Goal: Entertainment & Leisure: Browse casually

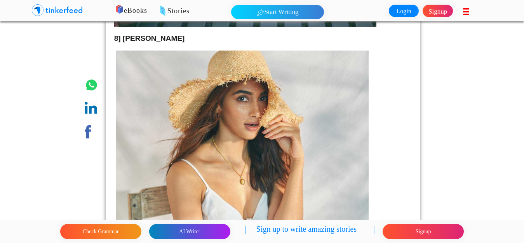
scroll to position [1165, 0]
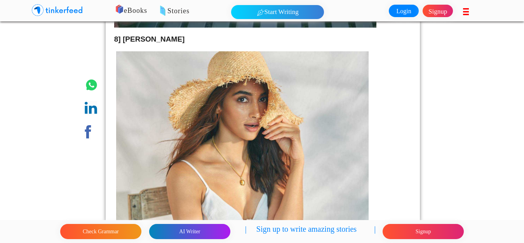
click at [324, 97] on img at bounding box center [242, 209] width 252 height 316
click at [282, 93] on img at bounding box center [242, 209] width 252 height 316
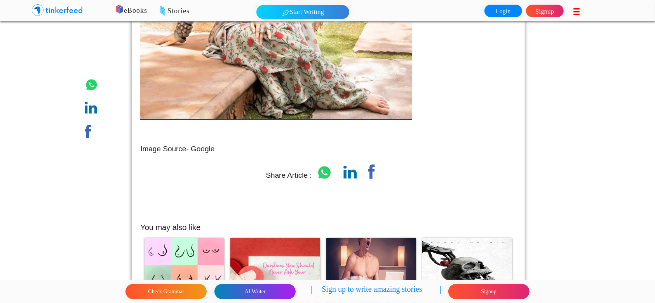
scroll to position [3712, 0]
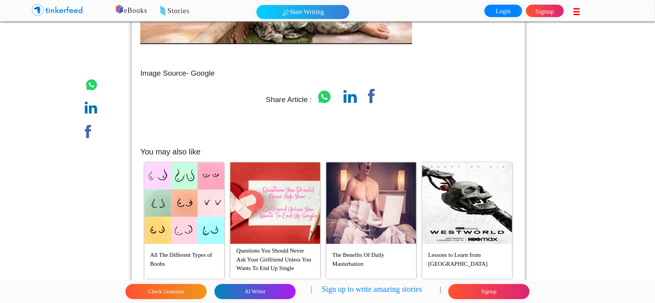
click at [171, 203] on img at bounding box center [184, 204] width 80 height 82
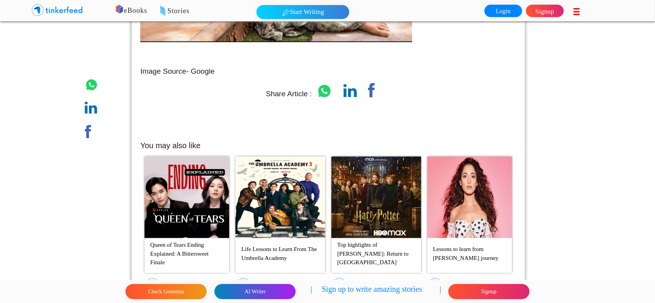
scroll to position [3816, 0]
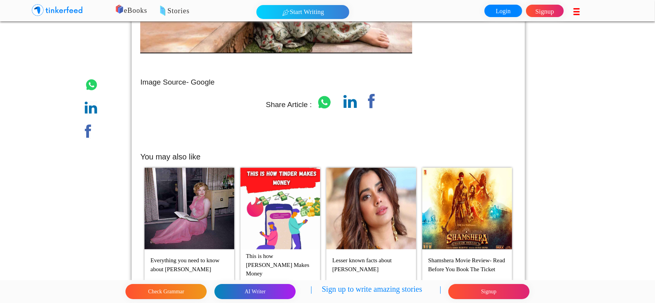
scroll to position [3929, 0]
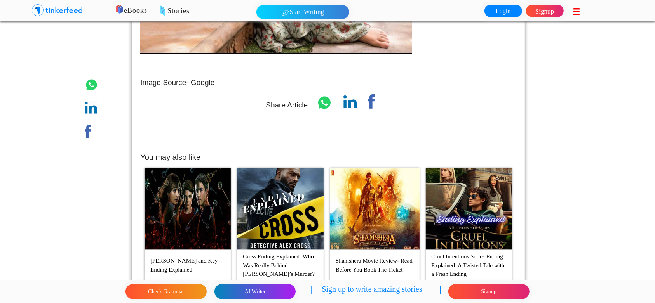
scroll to position [4042, 0]
